Goal: Task Accomplishment & Management: Complete application form

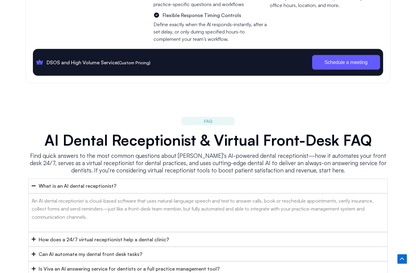
scroll to position [2281, 0]
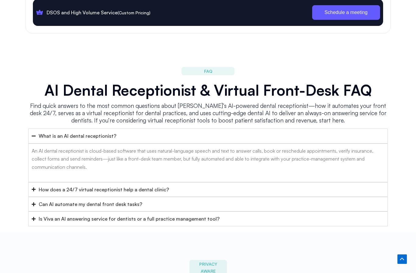
click at [48, 185] on div "How does a 24/7 virtual receptionist help a dental clinic?" at bounding box center [104, 189] width 130 height 8
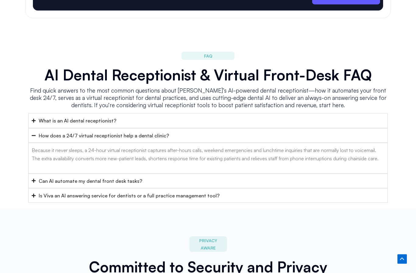
scroll to position [2296, 0]
click at [45, 177] on div "Can AI automate my dental front desk tasks?" at bounding box center [90, 181] width 103 height 8
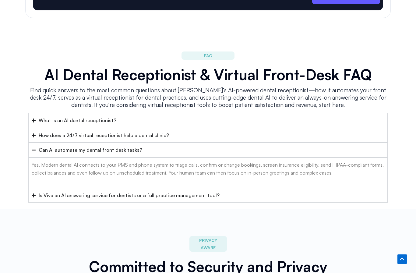
click at [47, 188] on summary "Is Viva an AI answering service for dentists or a full practice management tool?" at bounding box center [207, 195] width 359 height 15
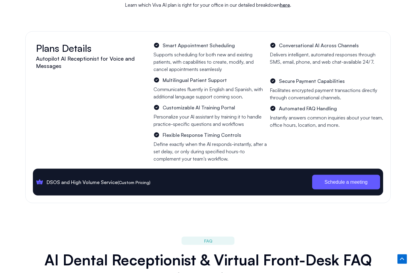
scroll to position [2087, 0]
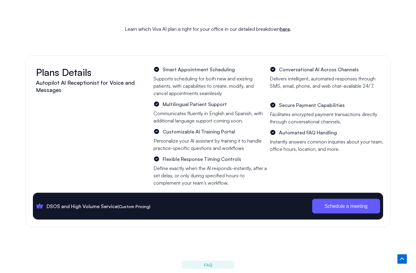
click at [336, 204] on span "Schedule a meeting" at bounding box center [345, 206] width 43 height 5
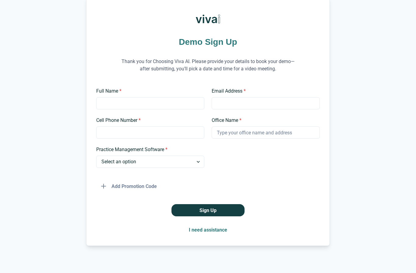
scroll to position [33, 0]
click at [123, 106] on input "Full Name *" at bounding box center [150, 103] width 108 height 12
type input "Jacquie Lim"
type input "gcdental8400@gmail.com"
type input "7076458400"
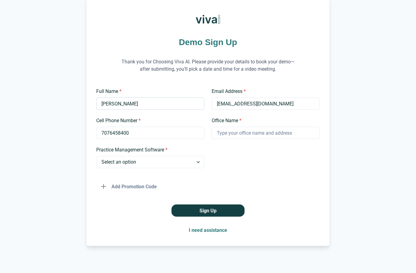
type input "GLen Cove Dental"
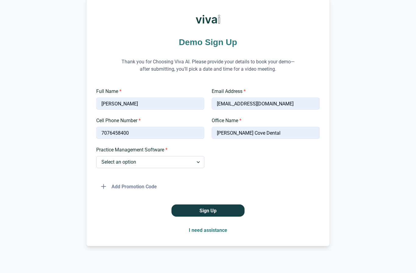
click at [199, 163] on select "Select an option Dentrix Open Dental EagleSoft Denticon Other" at bounding box center [150, 162] width 108 height 12
select select "Dentrix"
click at [226, 210] on button "Sign Up" at bounding box center [207, 210] width 73 height 12
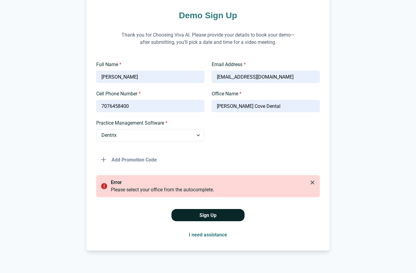
scroll to position [61, 0]
click at [262, 111] on input "GLen Cove Dental" at bounding box center [266, 106] width 108 height 12
type input "Glen Cove Dental Larry Lim DDS and Jacquie Lim DDS"
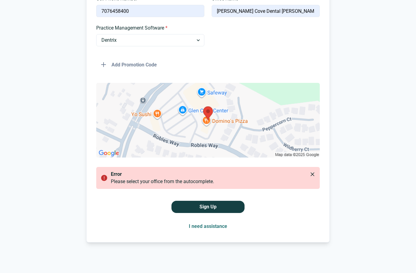
scroll to position [155, 0]
click at [310, 176] on button "Close" at bounding box center [312, 174] width 10 height 10
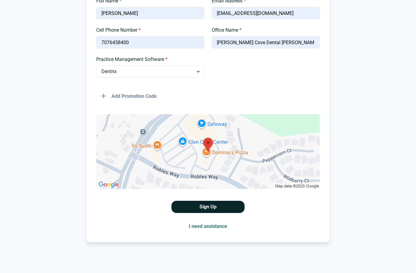
click at [215, 202] on button "Sign Up" at bounding box center [207, 207] width 73 height 12
